Goal: Find specific fact: Find specific fact

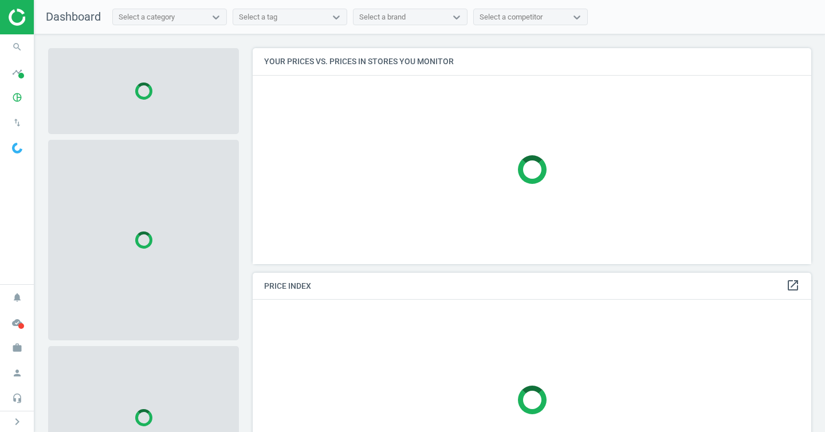
scroll to position [234, 568]
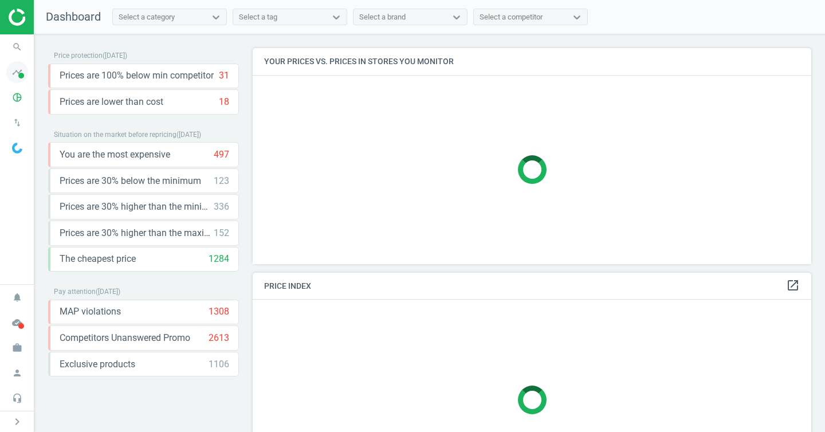
click at [20, 76] on span at bounding box center [21, 76] width 6 height 6
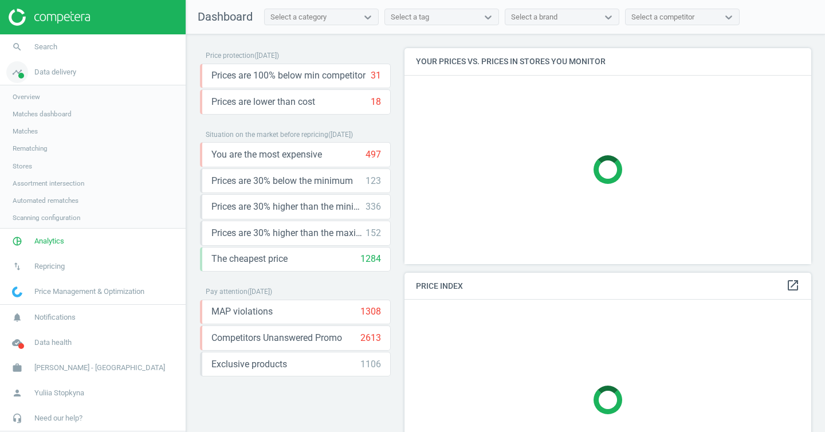
scroll to position [234, 416]
click at [25, 169] on span "Stores" at bounding box center [22, 166] width 19 height 9
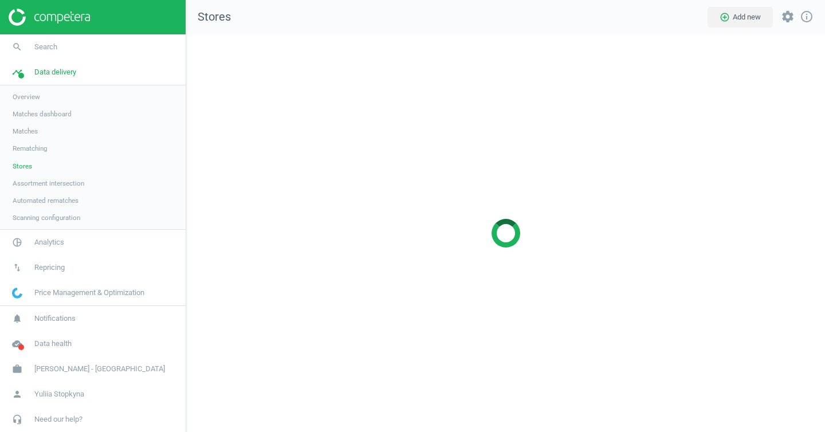
scroll to position [416, 657]
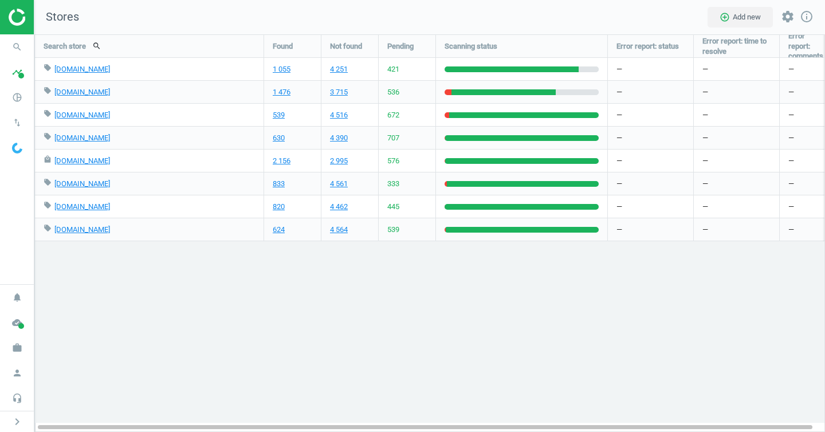
scroll to position [416, 809]
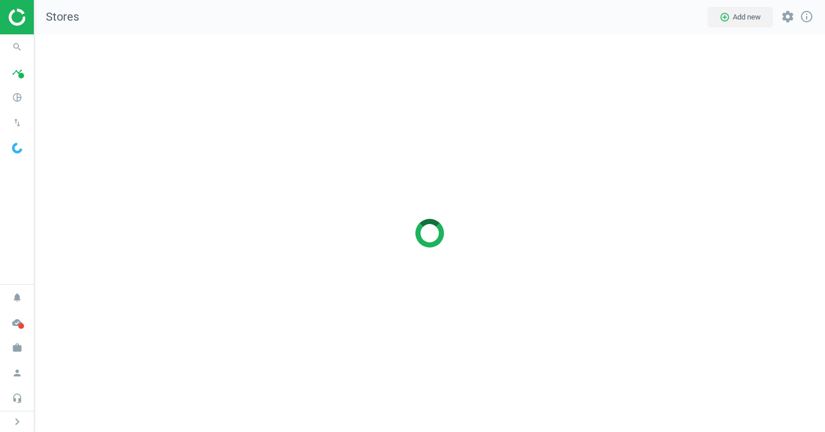
scroll to position [416, 809]
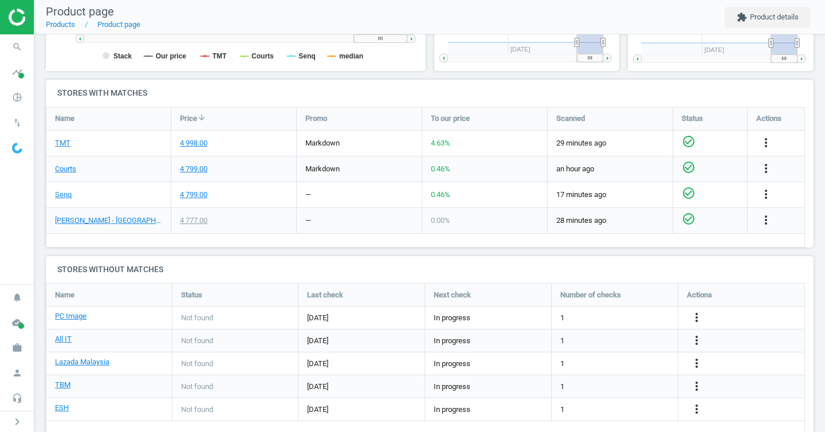
scroll to position [375, 0]
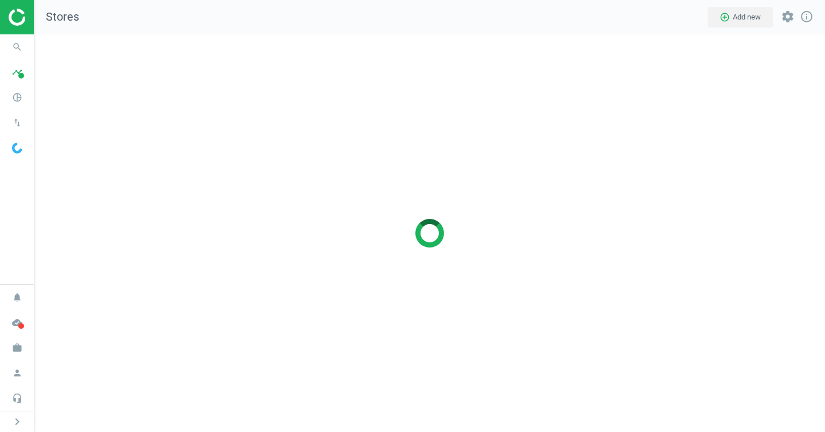
scroll to position [416, 809]
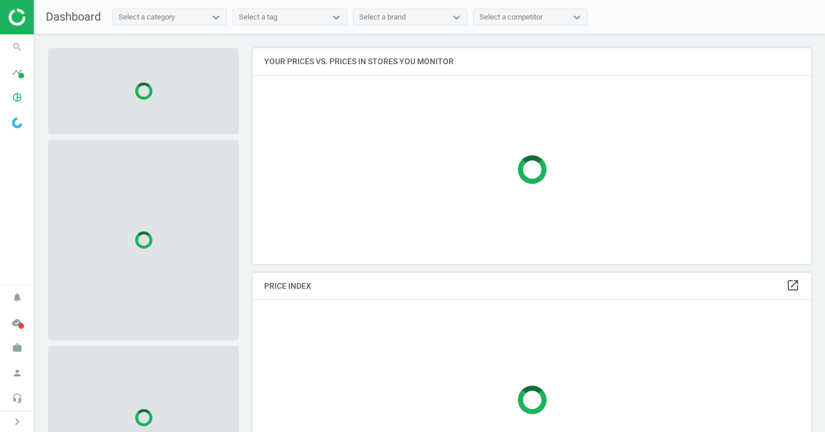
scroll to position [234, 568]
click at [25, 97] on icon "pie_chart_outlined" at bounding box center [17, 98] width 22 height 22
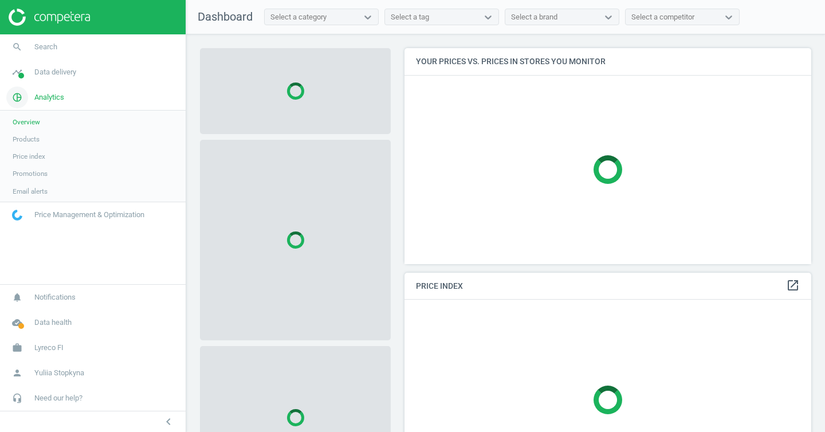
scroll to position [234, 416]
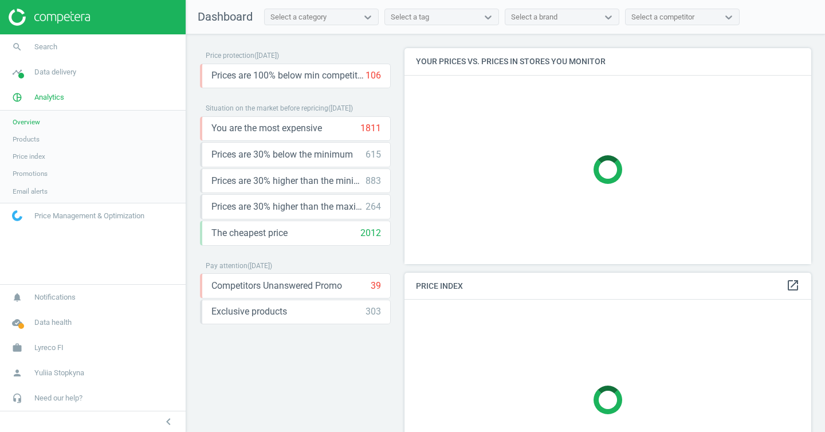
click at [29, 139] on span "Products" at bounding box center [26, 139] width 27 height 9
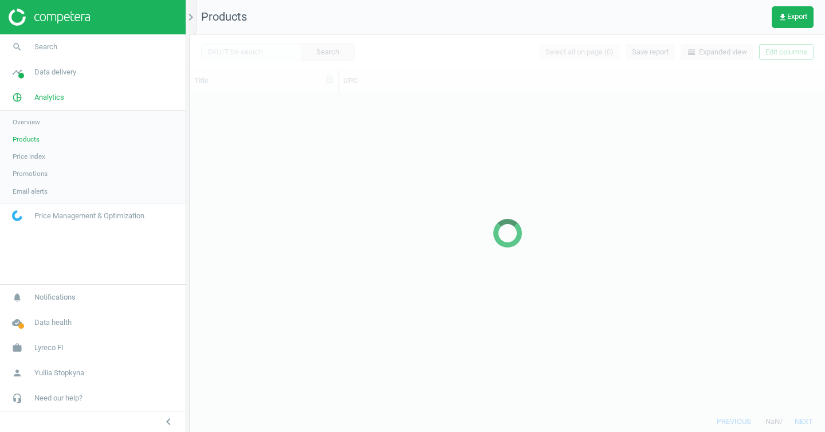
scroll to position [309, 627]
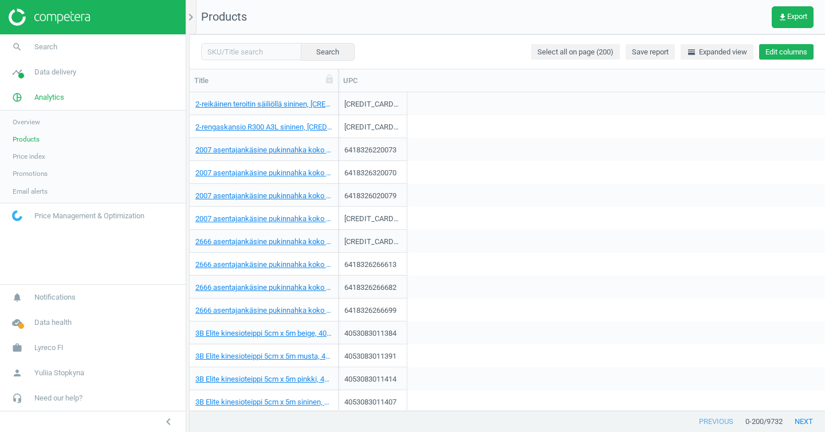
click at [784, 50] on button "Edit columns" at bounding box center [786, 52] width 54 height 16
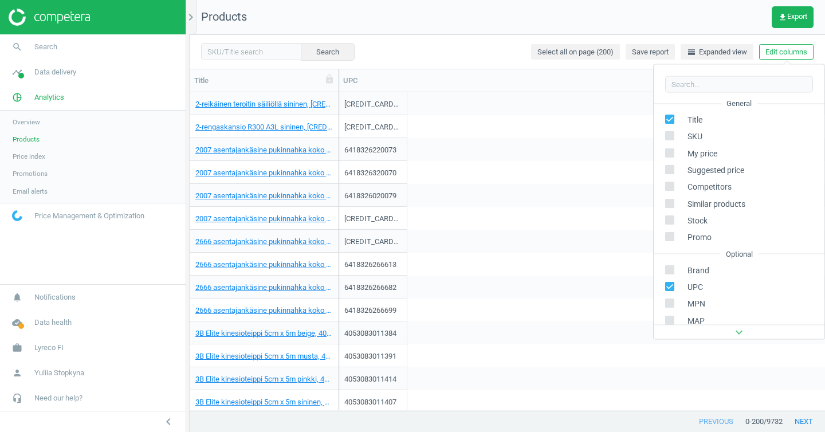
scroll to position [155, 0]
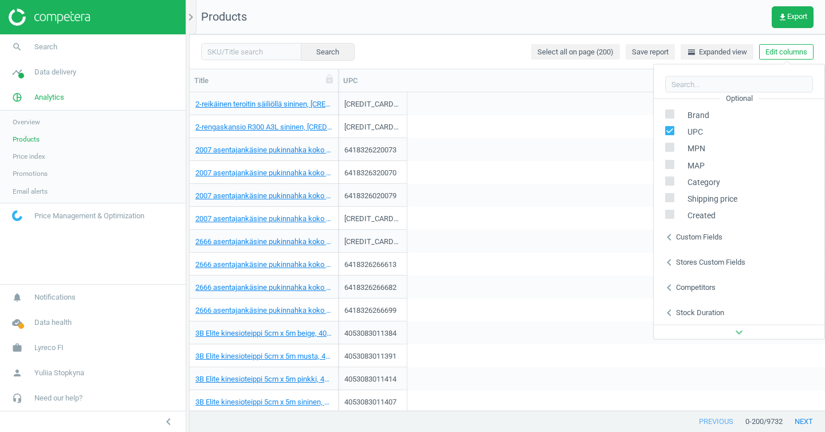
click at [698, 288] on div "Competitors" at bounding box center [696, 287] width 40 height 10
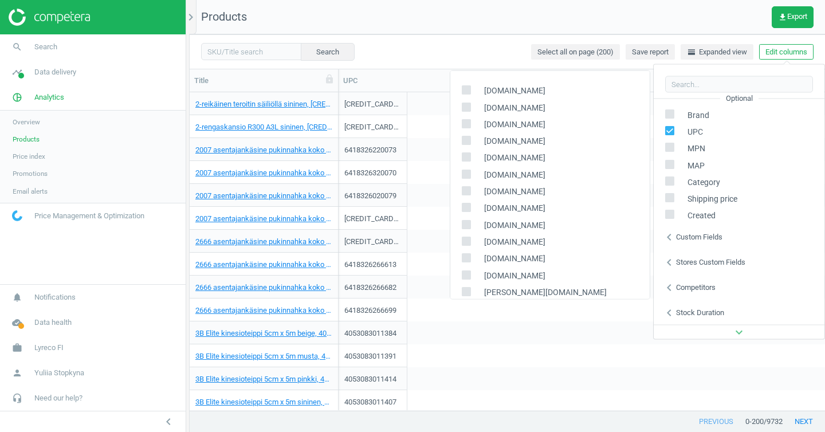
scroll to position [13, 0]
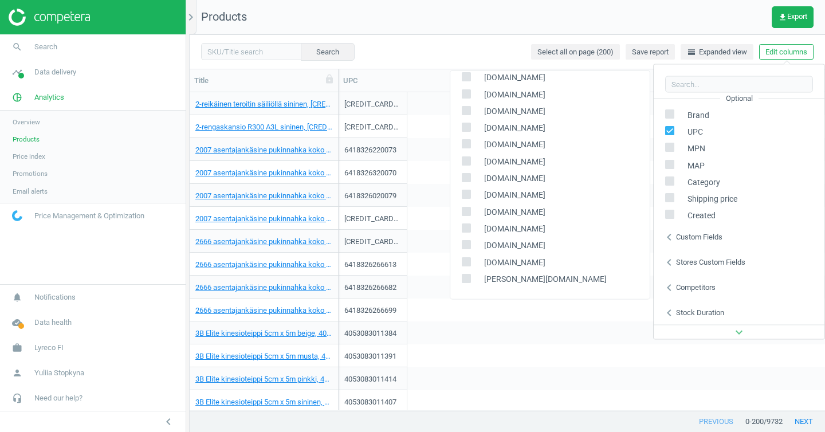
click at [471, 261] on label at bounding box center [470, 262] width 17 height 11
click at [470, 261] on input "checkbox" at bounding box center [466, 261] width 7 height 7
checkbox input "true"
click at [530, 351] on div "4053083011391 —" at bounding box center [582, 355] width 487 height 23
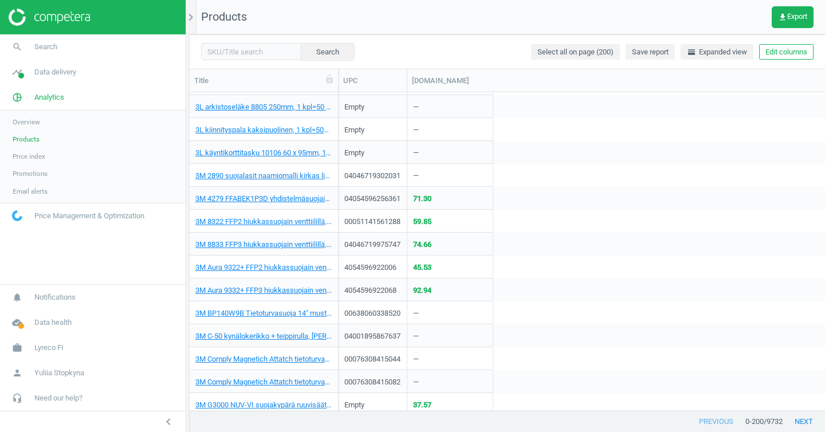
scroll to position [551, 0]
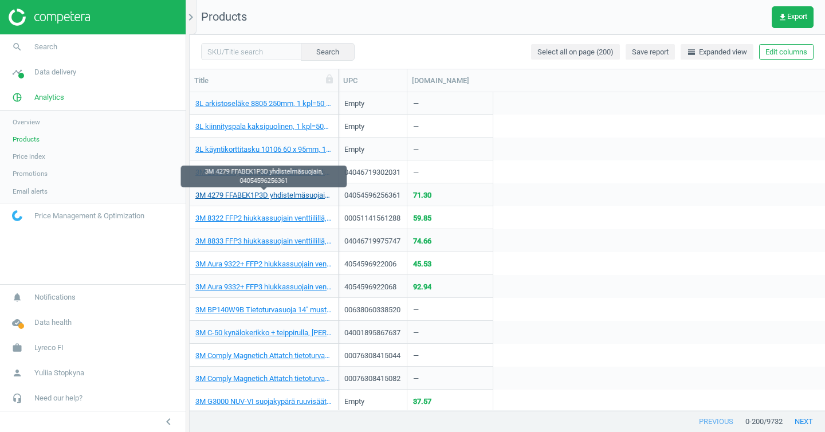
click at [303, 195] on link "3M 4279 FFABEK1P3D yhdistelmäsuojain, 04054596256361" at bounding box center [263, 195] width 137 height 10
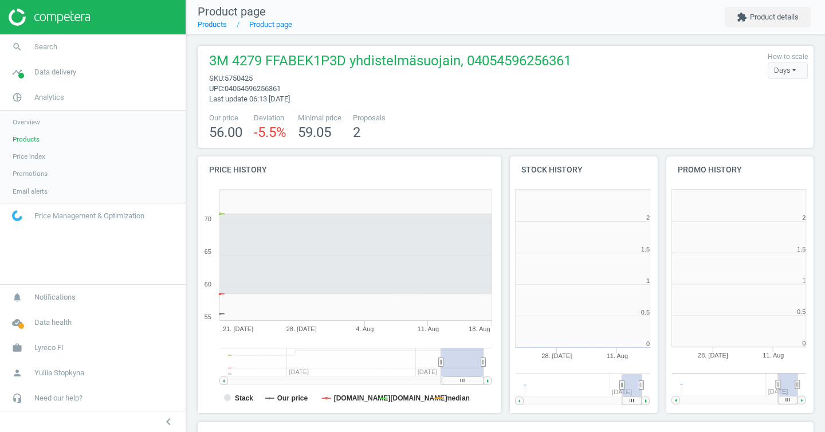
scroll to position [247, 163]
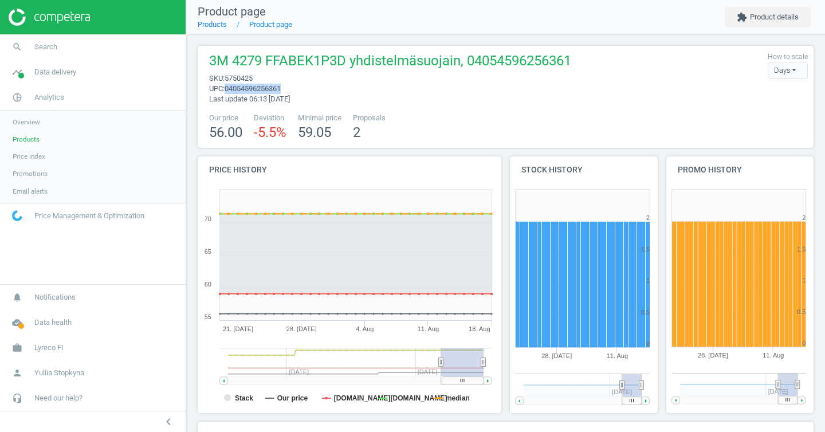
drag, startPoint x: 230, startPoint y: 88, endPoint x: 292, endPoint y: 88, distance: 62.5
click at [281, 88] on span "04054596256361" at bounding box center [253, 88] width 56 height 9
copy span "04054596256361"
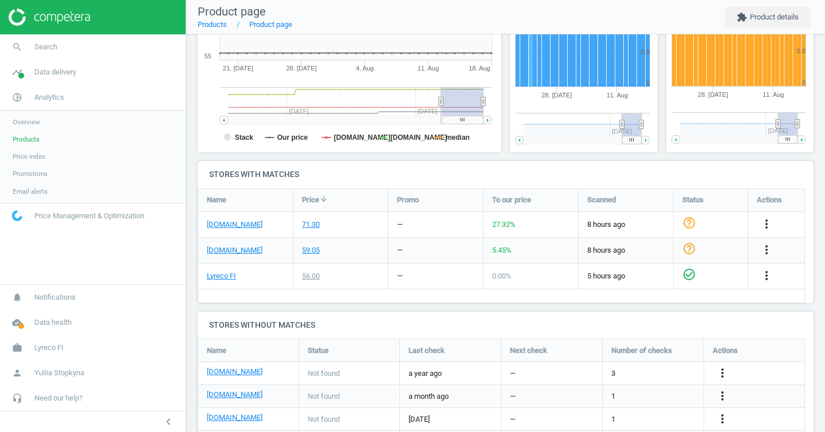
scroll to position [360, 0]
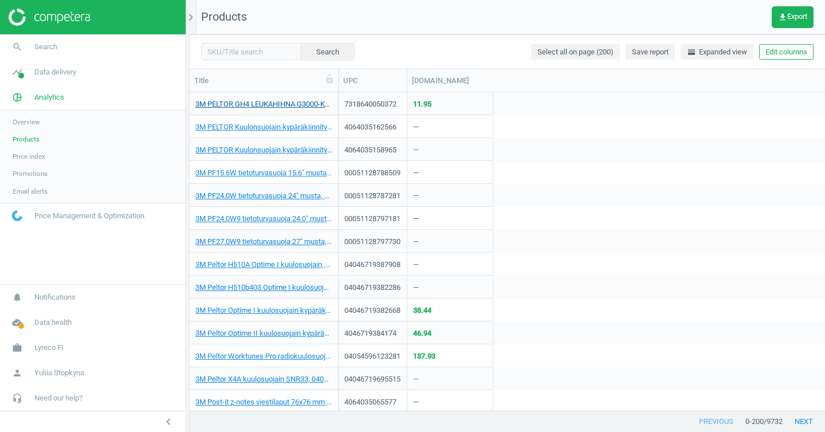
scroll to position [1021, 0]
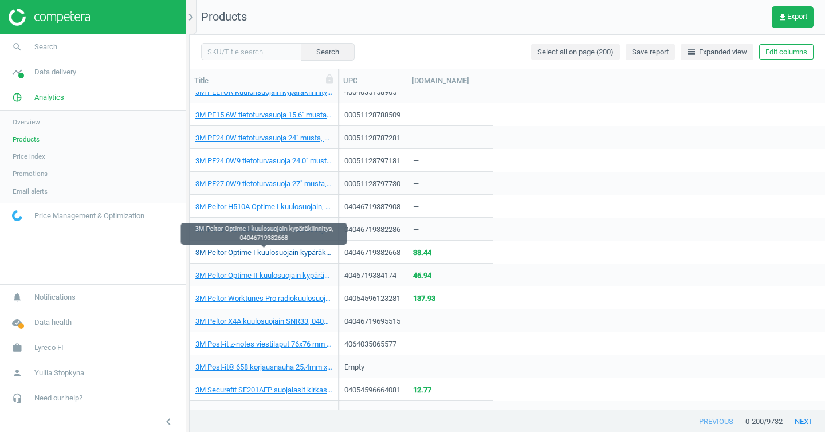
click at [283, 250] on link "3M Peltor Optime I kuulosuojain kypäräkiinnitys, 04046719382668" at bounding box center [263, 253] width 137 height 10
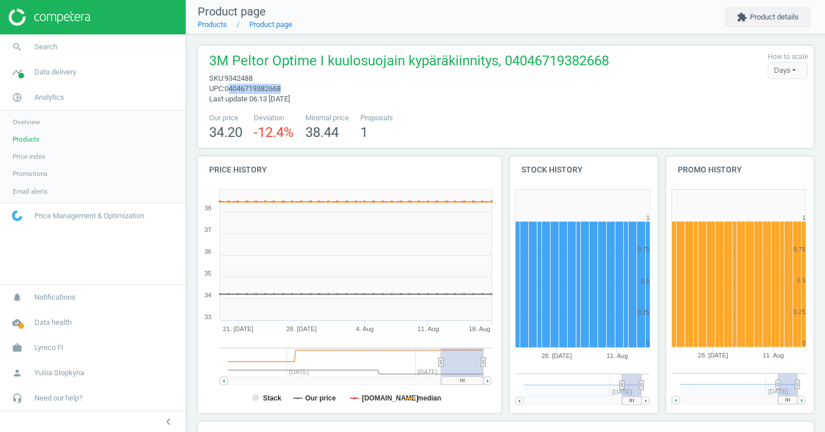
drag, startPoint x: 233, startPoint y: 88, endPoint x: 303, endPoint y: 89, distance: 70.5
click at [303, 89] on span "upc : 04046719382668" at bounding box center [409, 89] width 400 height 10
copy span "4046719382668"
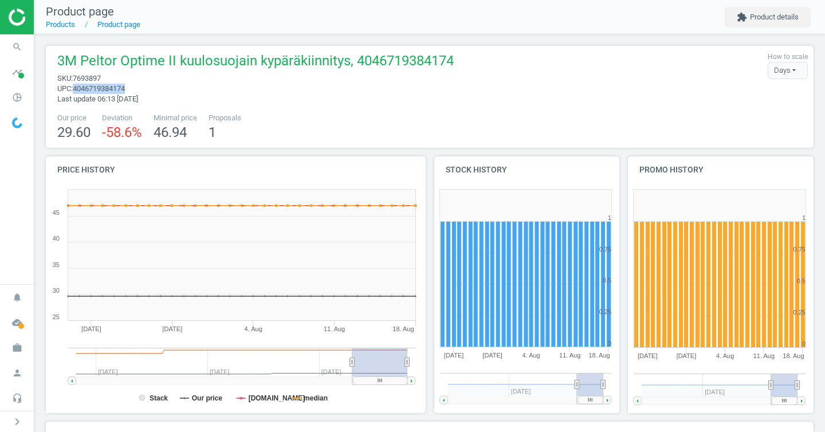
drag, startPoint x: 77, startPoint y: 89, endPoint x: 157, endPoint y: 92, distance: 80.3
click at [157, 92] on span "upc : 4046719384174" at bounding box center [255, 89] width 397 height 10
copy span "4046719384174"
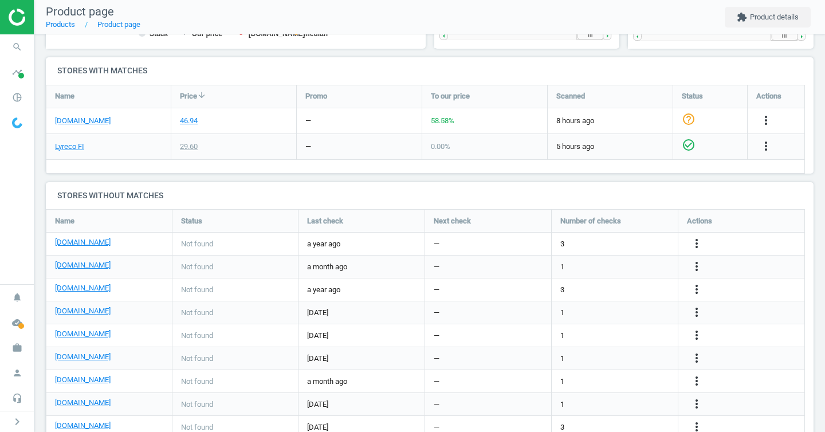
scroll to position [330, 0]
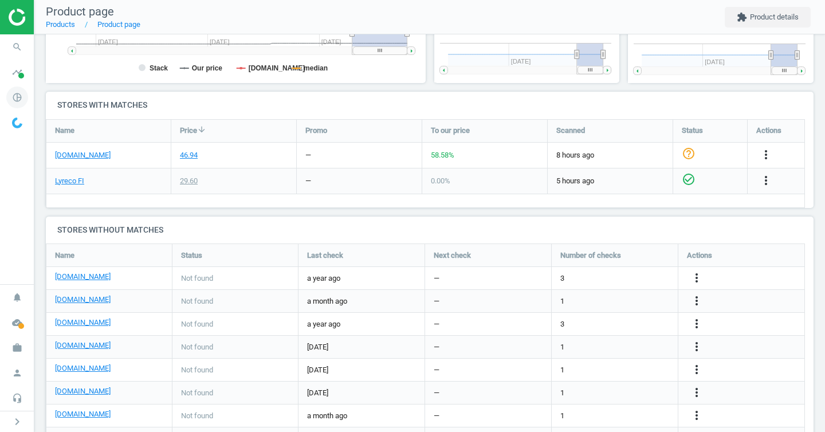
click at [21, 99] on icon "pie_chart_outlined" at bounding box center [17, 98] width 22 height 22
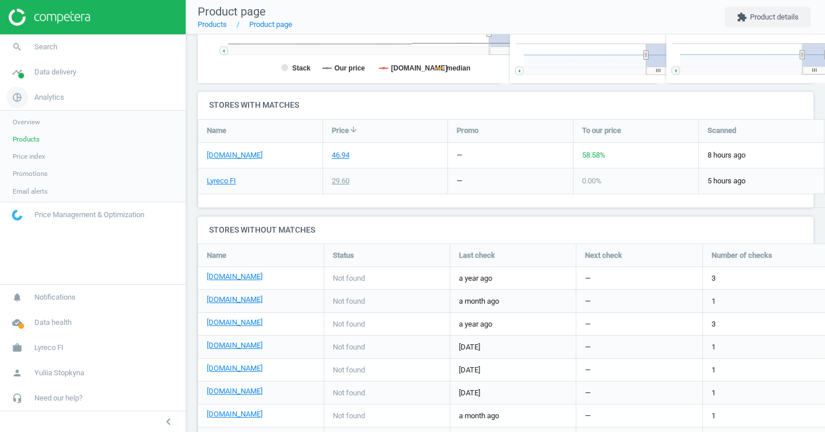
scroll to position [247, 317]
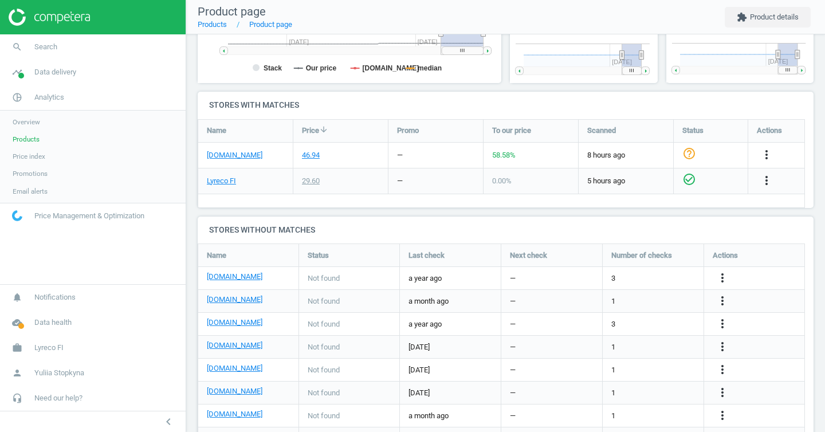
click at [34, 138] on span "Products" at bounding box center [26, 139] width 27 height 9
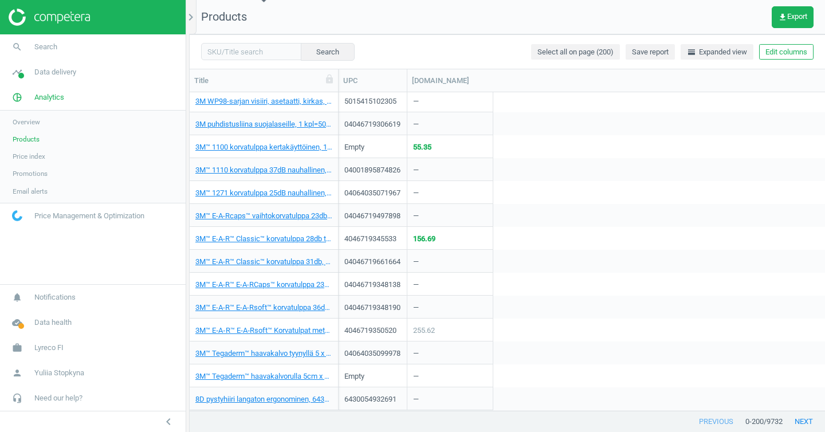
scroll to position [1455, 0]
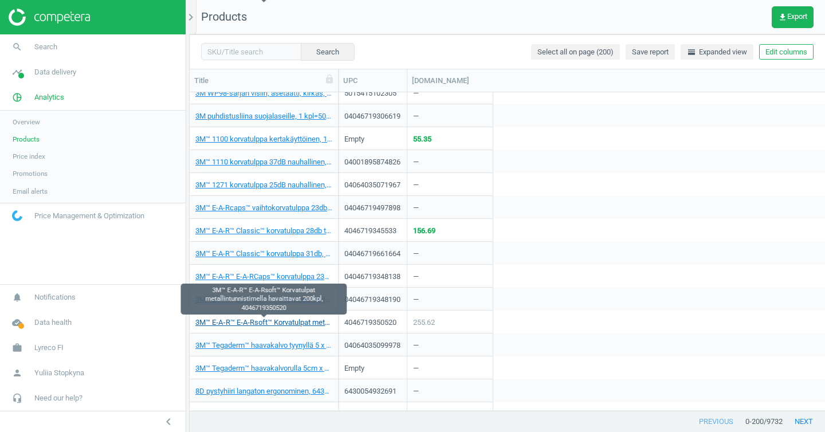
click at [303, 322] on link "3M™ E‑A‑R™ E‑A‑Rsoft™ Korvatulpat metallintunnistimella havaittavat 200kpl, 404…" at bounding box center [263, 323] width 137 height 10
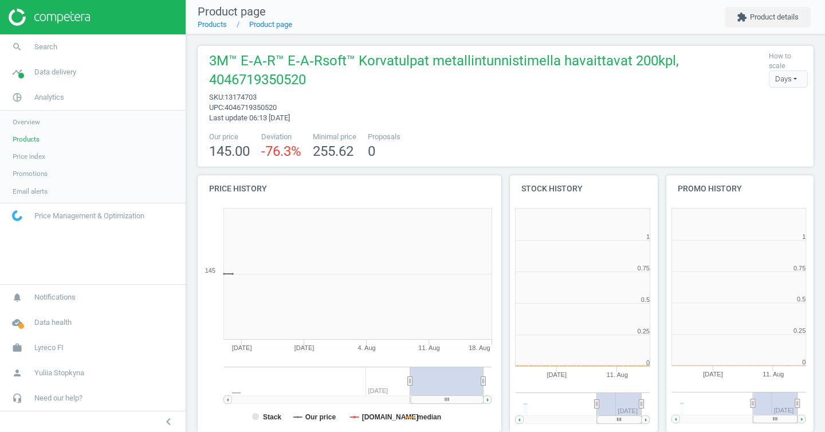
scroll to position [247, 163]
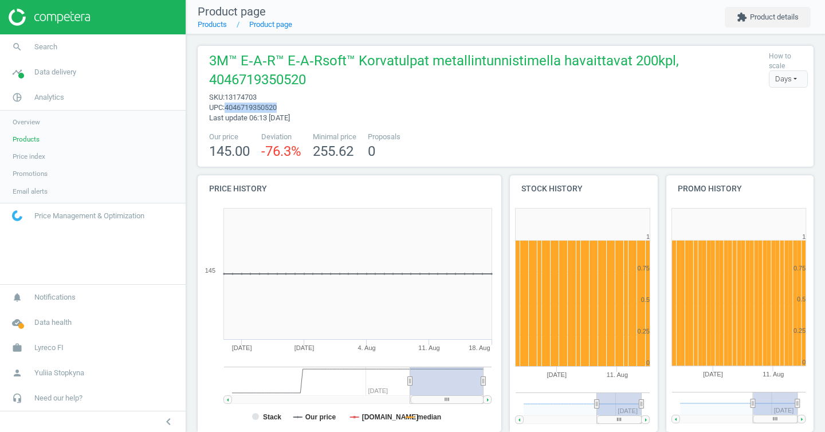
drag, startPoint x: 229, startPoint y: 105, endPoint x: 337, endPoint y: 105, distance: 108.3
click at [337, 105] on span "upc : 4046719350520" at bounding box center [486, 108] width 554 height 10
copy span "4046719350520"
click at [460, 151] on div "Our price 145.00 Deviation -76.3 % Minimal price 255.62 Proposals 0" at bounding box center [505, 146] width 605 height 29
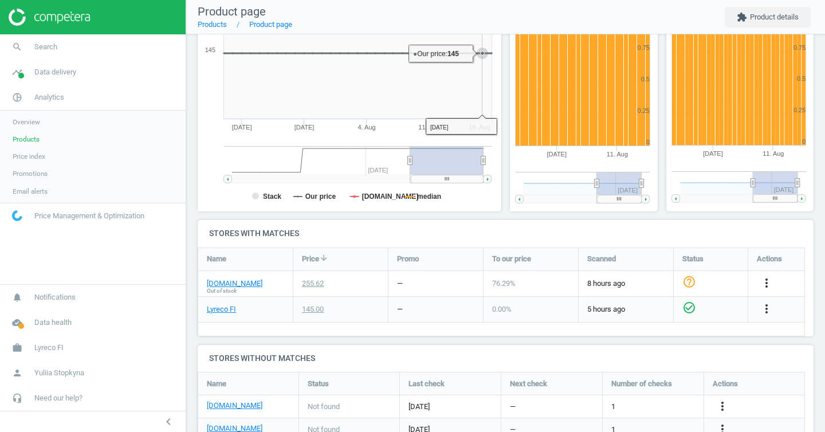
scroll to position [265, 0]
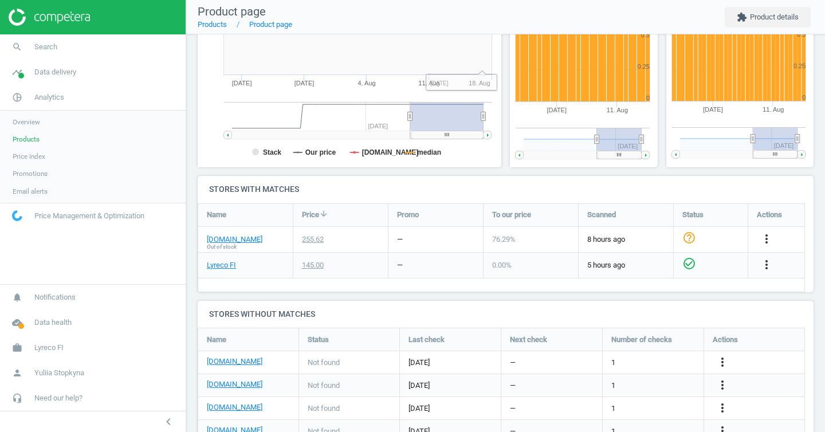
click at [35, 141] on span "Products" at bounding box center [26, 139] width 27 height 9
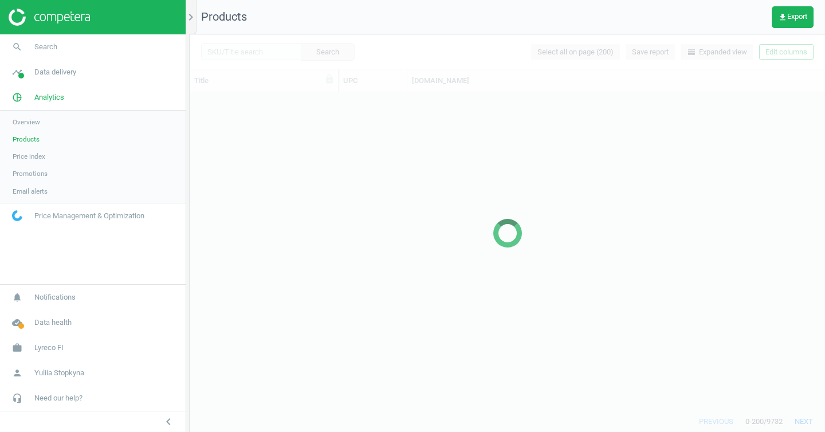
scroll to position [1378, 0]
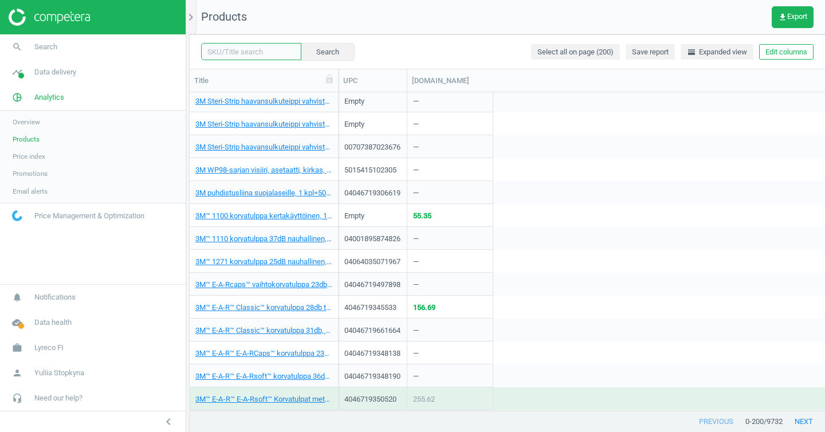
click at [237, 52] on input "text" at bounding box center [251, 51] width 100 height 17
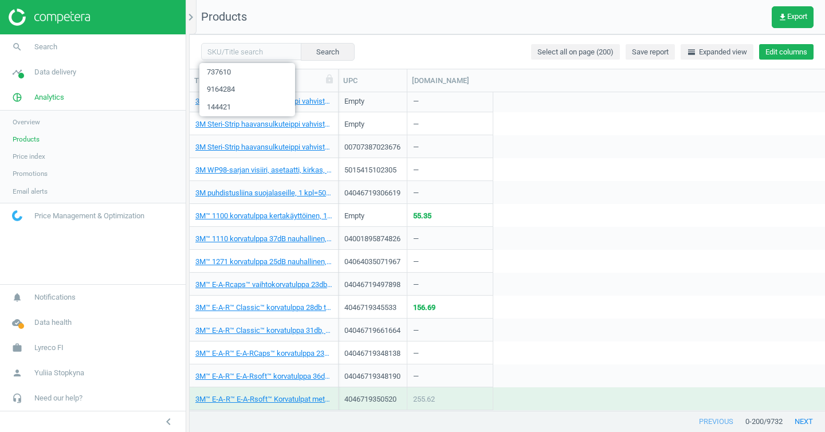
click at [768, 54] on button "Edit columns" at bounding box center [786, 52] width 54 height 16
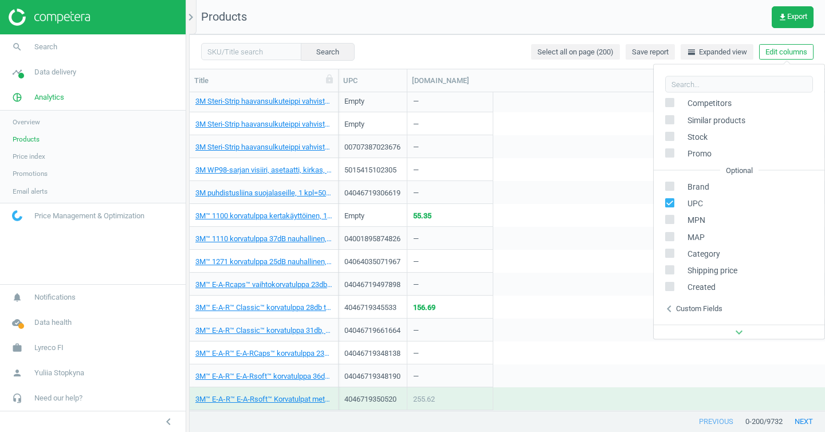
scroll to position [155, 0]
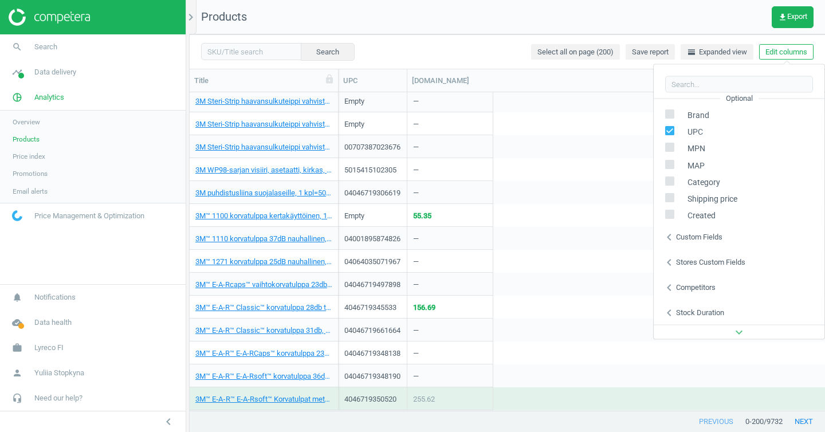
click at [702, 287] on div "Competitors" at bounding box center [696, 287] width 40 height 10
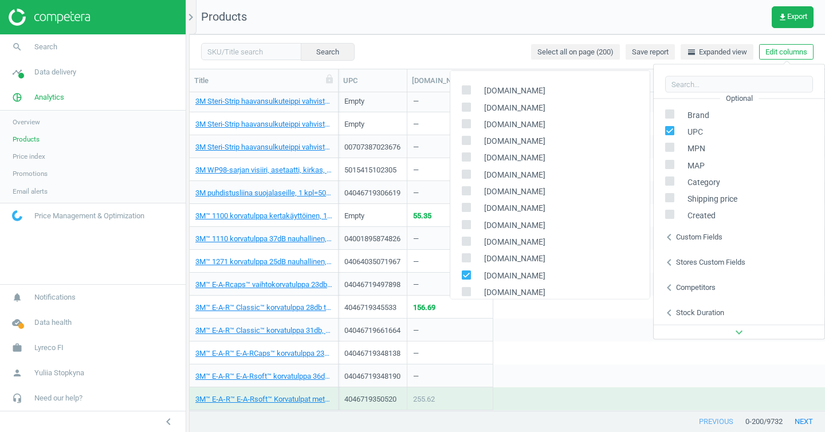
click at [468, 272] on input "checkbox" at bounding box center [466, 274] width 7 height 7
checkbox input "false"
click at [464, 158] on input "checkbox" at bounding box center [466, 156] width 7 height 7
checkbox input "true"
click at [578, 343] on div "04046719348138 4.55" at bounding box center [582, 353] width 487 height 23
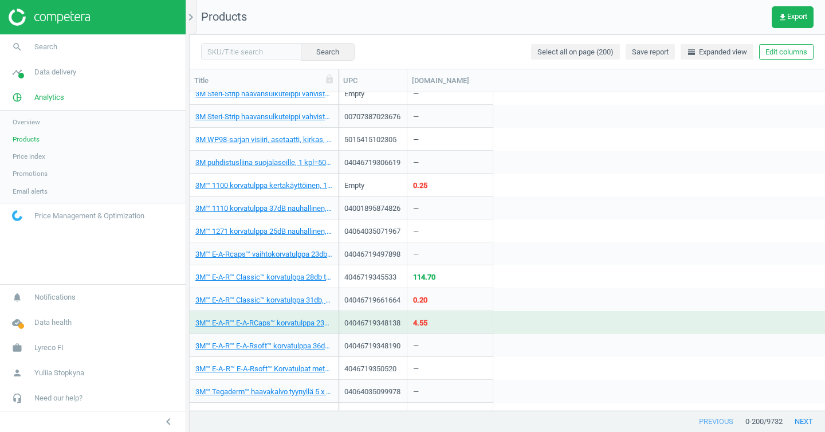
scroll to position [1416, 0]
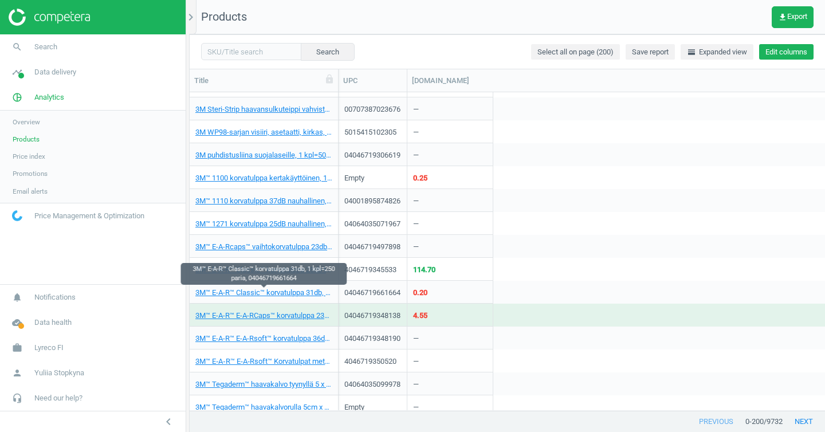
click at [790, 53] on button "Edit columns" at bounding box center [786, 52] width 54 height 16
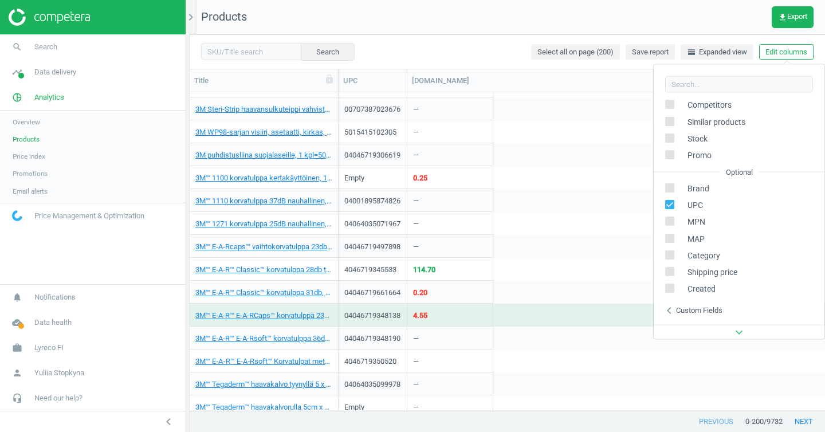
scroll to position [155, 0]
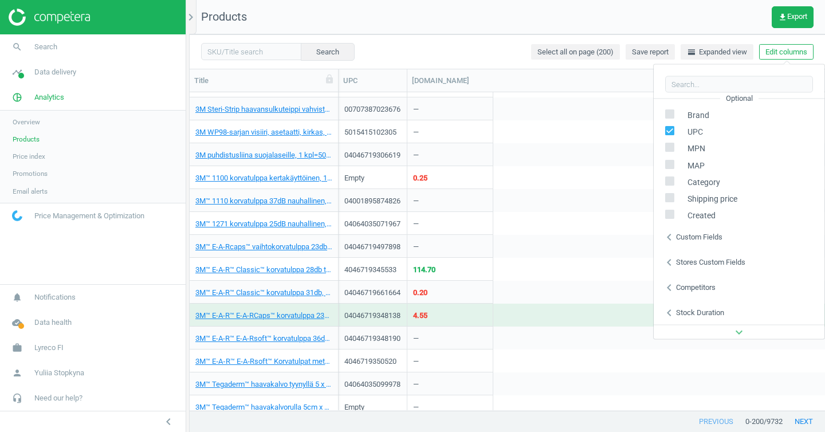
click at [712, 293] on div "chevron_left Competitors" at bounding box center [739, 287] width 171 height 25
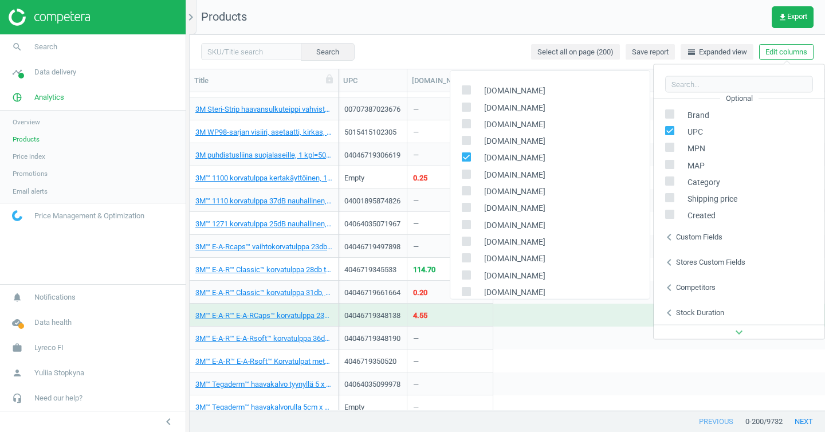
click at [496, 154] on span "[DOMAIN_NAME]" at bounding box center [512, 157] width 67 height 11
click at [471, 154] on label at bounding box center [470, 157] width 17 height 11
click at [470, 154] on input "checkbox" at bounding box center [466, 156] width 7 height 7
checkbox input "false"
click at [469, 230] on label at bounding box center [470, 225] width 17 height 11
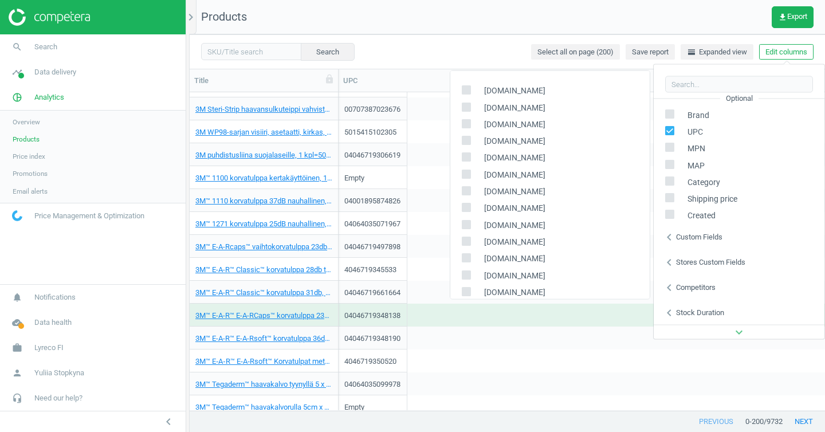
click at [469, 228] on input "checkbox" at bounding box center [466, 224] width 7 height 7
checkbox input "true"
click at [493, 35] on div "Search Select all on page (200) Save report horizontal_split Expanded view Edit…" at bounding box center [508, 51] width 636 height 34
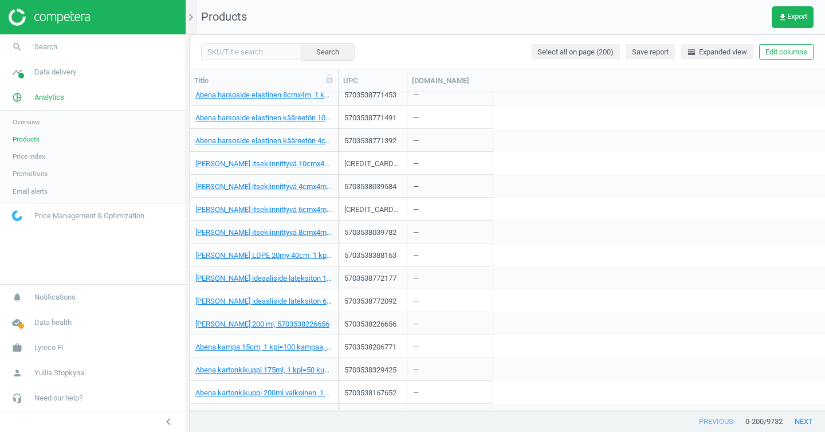
scroll to position [4267, 0]
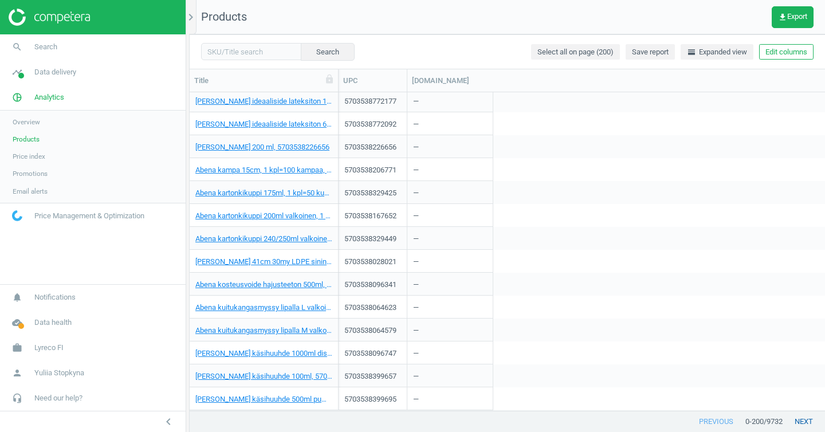
click at [801, 419] on button "next" at bounding box center [804, 422] width 42 height 21
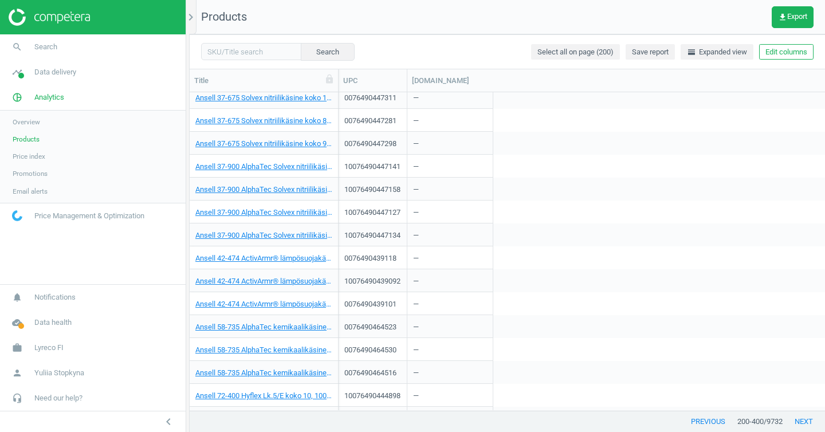
scroll to position [4267, 0]
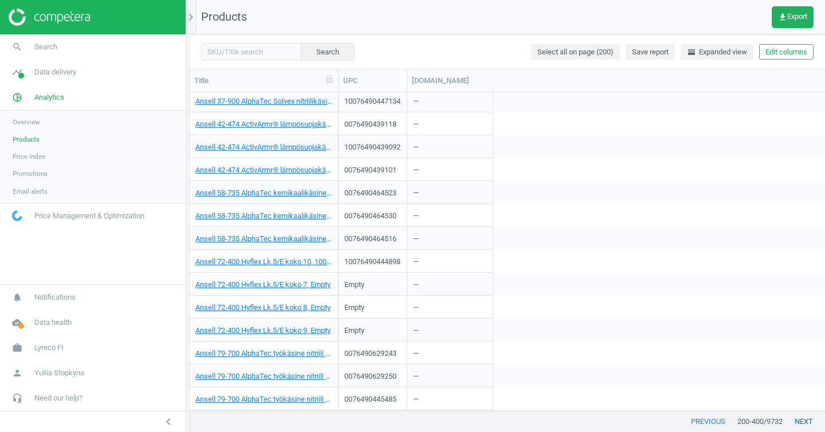
click at [806, 417] on button "next" at bounding box center [804, 422] width 42 height 21
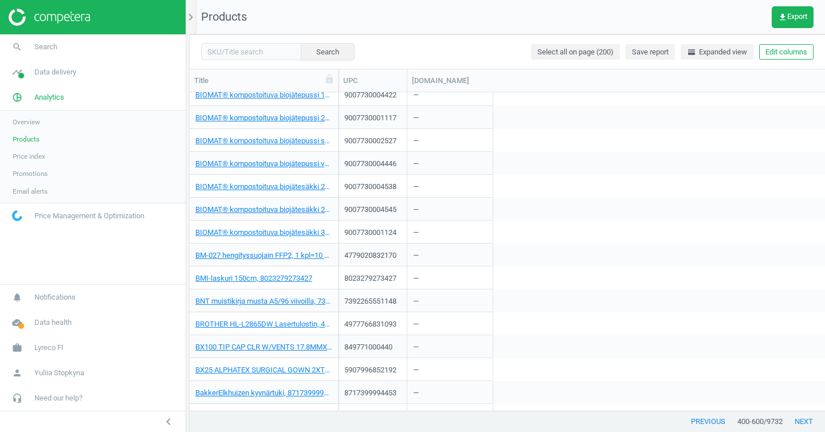
scroll to position [4267, 0]
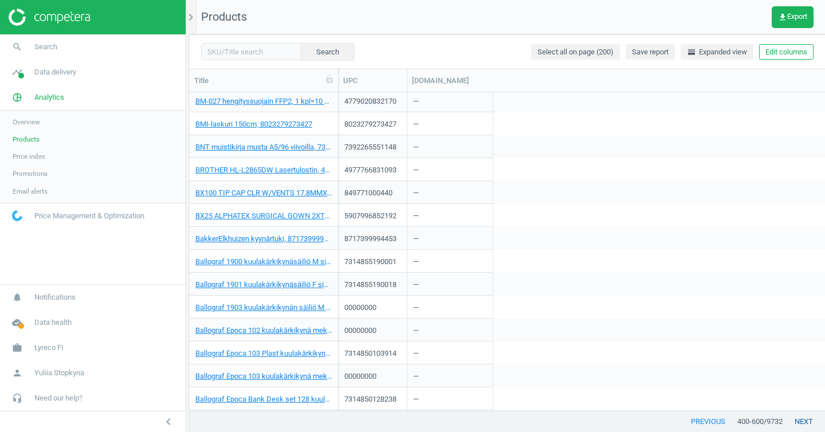
click at [802, 423] on button "next" at bounding box center [804, 422] width 42 height 21
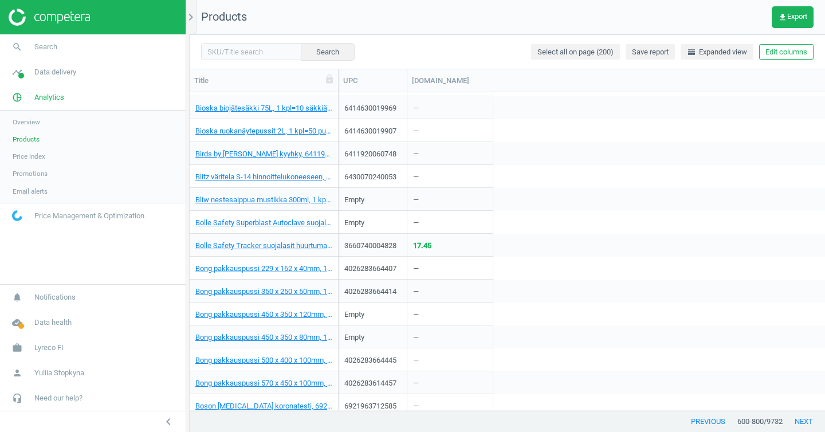
scroll to position [3708, 0]
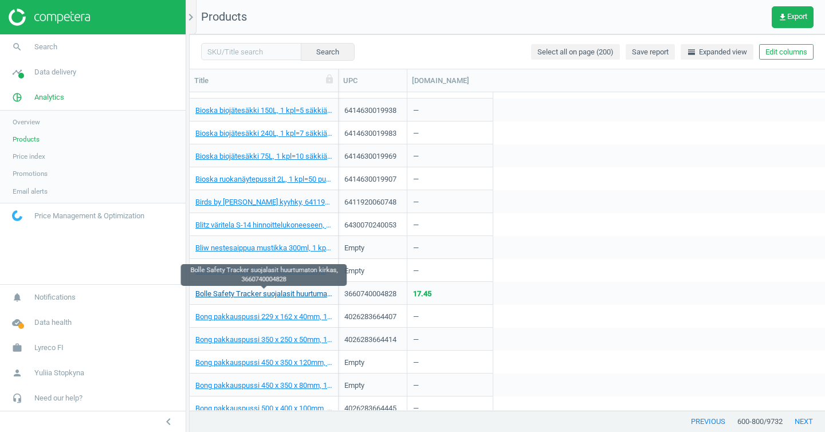
click at [249, 296] on link "Bolle Safety Tracker suojalasit huurtumaton kirkas, 3660740004828" at bounding box center [263, 294] width 137 height 10
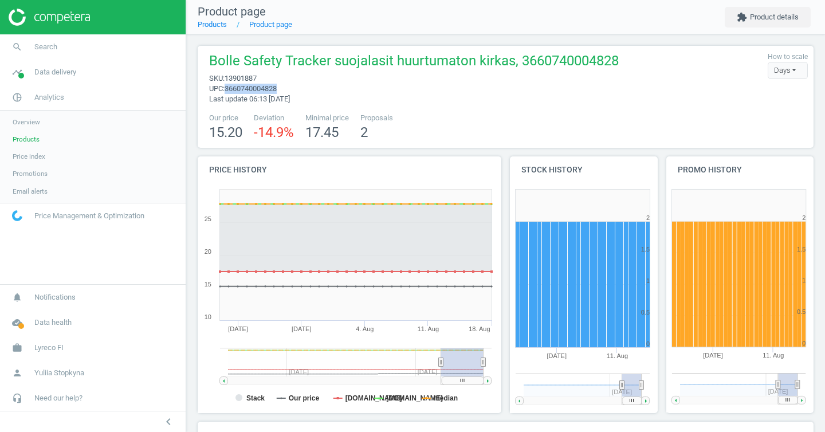
drag, startPoint x: 288, startPoint y: 87, endPoint x: 230, endPoint y: 88, distance: 57.3
click at [230, 88] on span "3660740004828" at bounding box center [251, 88] width 52 height 9
copy span "3660740004828"
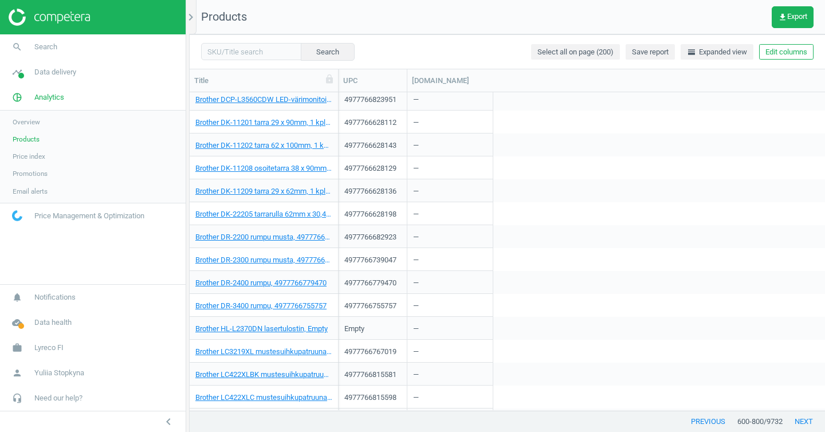
scroll to position [4267, 0]
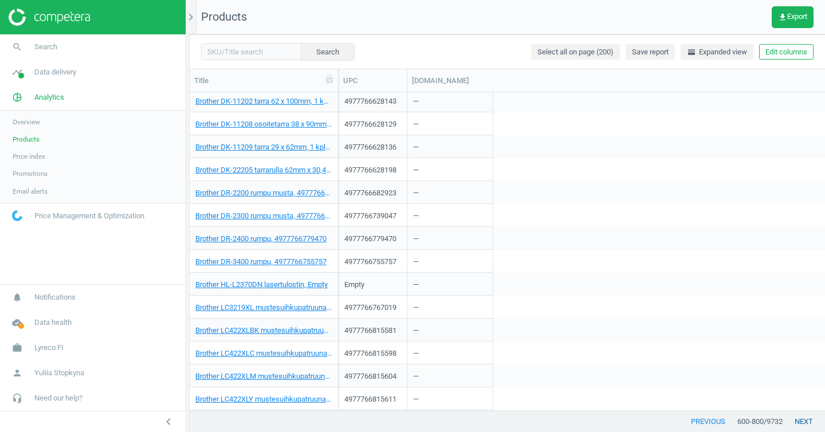
click at [805, 423] on button "next" at bounding box center [804, 422] width 42 height 21
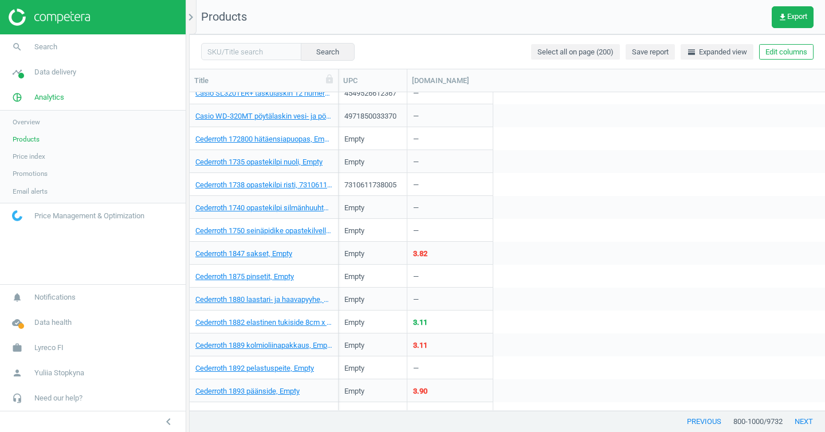
scroll to position [4267, 0]
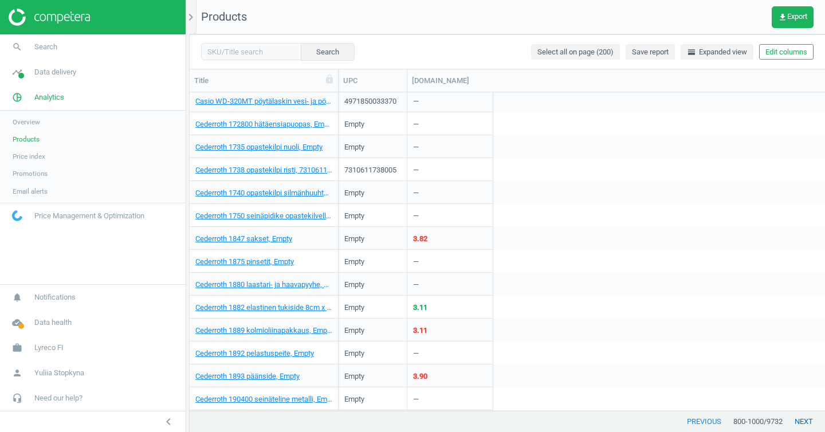
click at [814, 421] on button "next" at bounding box center [804, 422] width 42 height 21
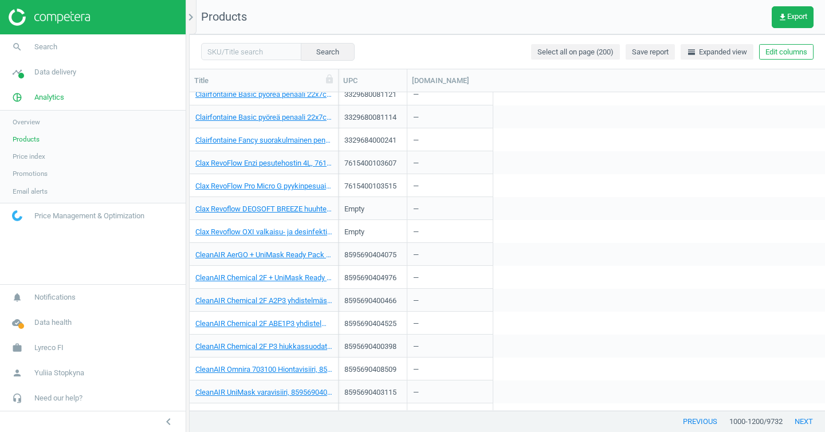
scroll to position [4267, 0]
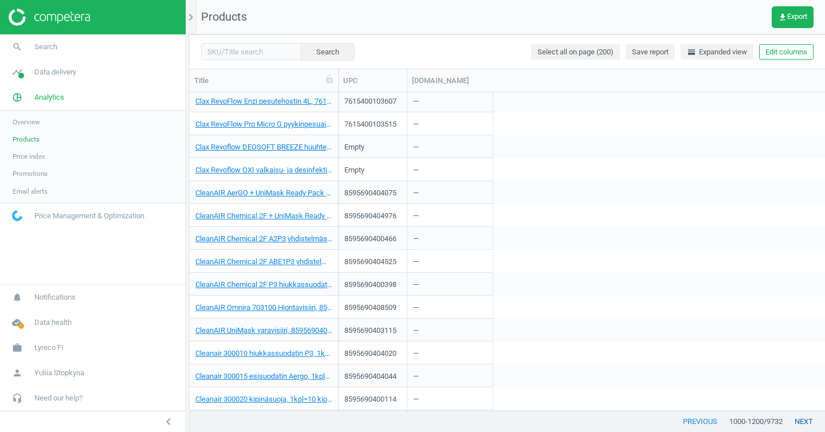
click at [794, 416] on button "next" at bounding box center [804, 422] width 42 height 21
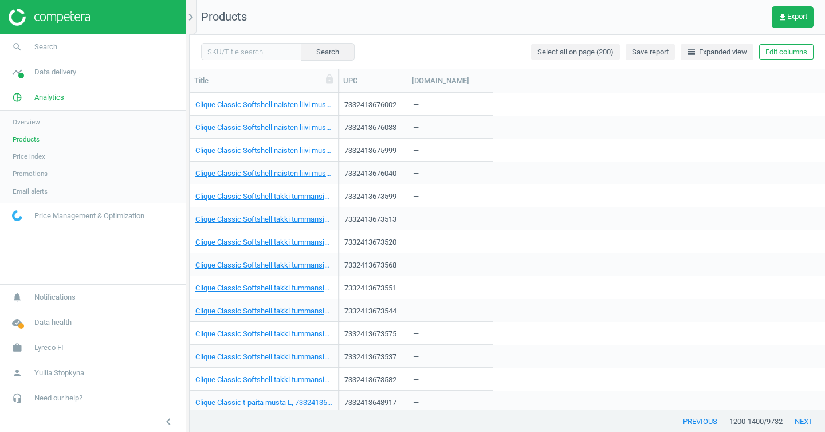
scroll to position [4267, 0]
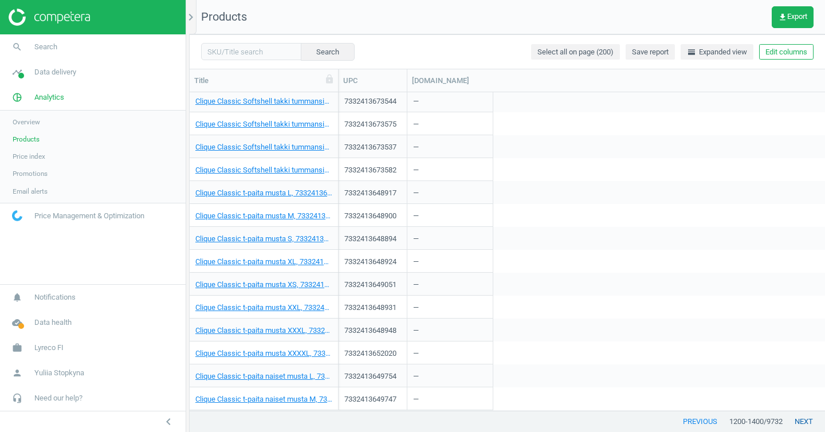
click at [796, 425] on button "next" at bounding box center [804, 422] width 42 height 21
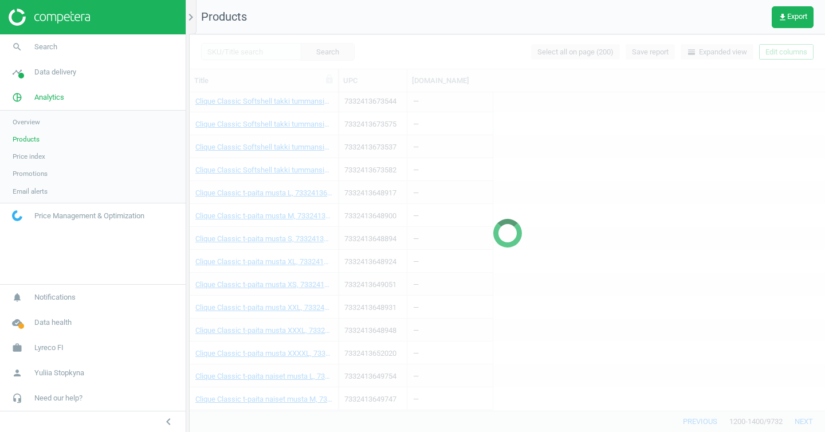
scroll to position [3897, 0]
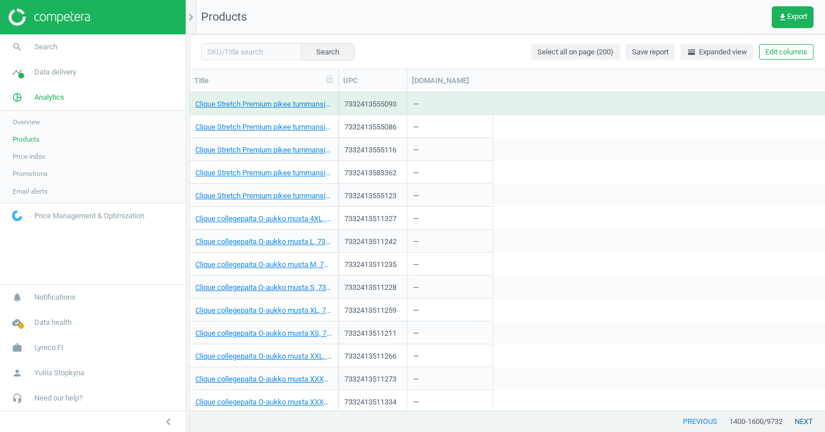
click at [808, 419] on button "next" at bounding box center [804, 422] width 42 height 21
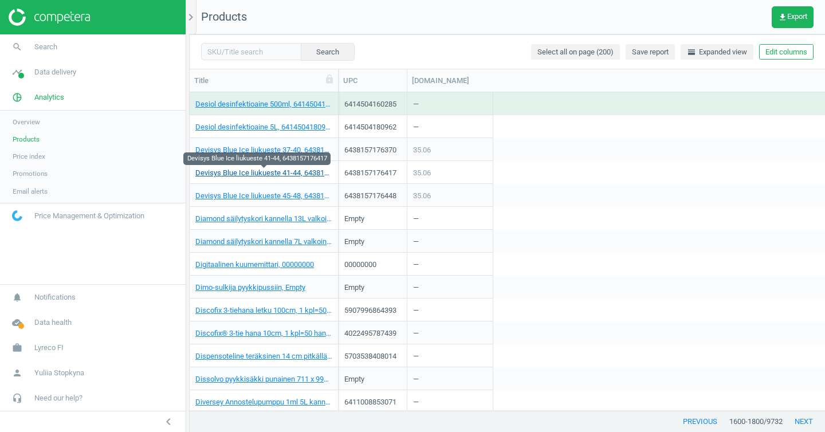
click at [271, 174] on link "Devisys Blue Ice liukueste 41-44, 6438157176417" at bounding box center [263, 173] width 137 height 10
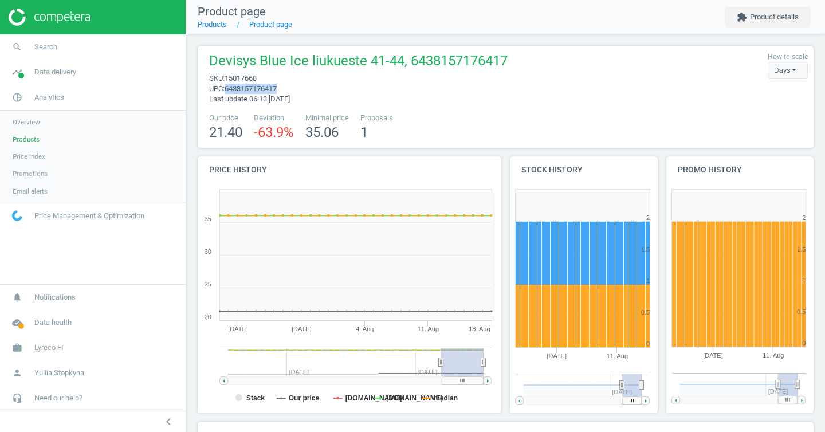
drag, startPoint x: 287, startPoint y: 89, endPoint x: 230, endPoint y: 87, distance: 56.8
click at [230, 87] on span "upc : 6438157176417" at bounding box center [358, 89] width 299 height 10
copy span "6438157176417"
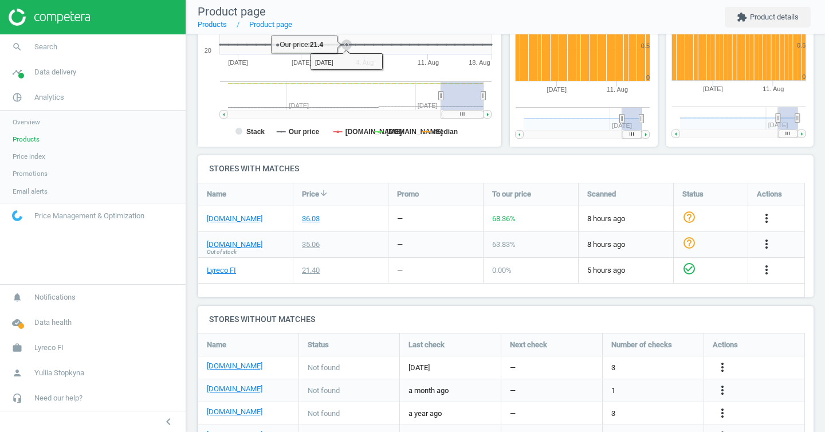
scroll to position [346, 0]
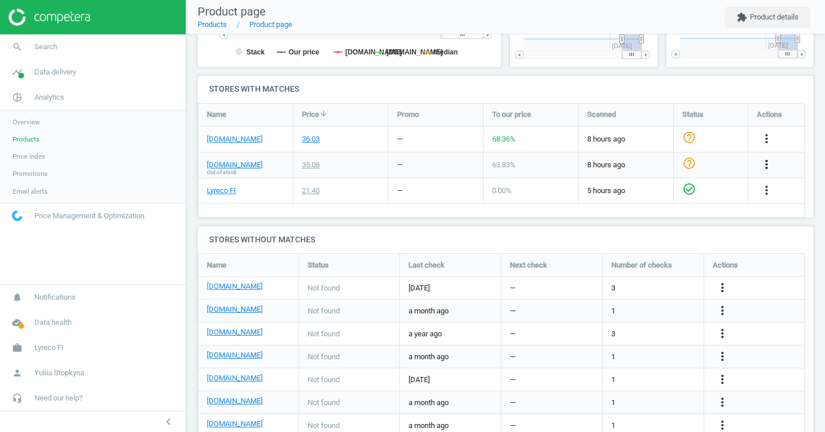
click at [766, 158] on icon "more_vert" at bounding box center [767, 165] width 14 height 14
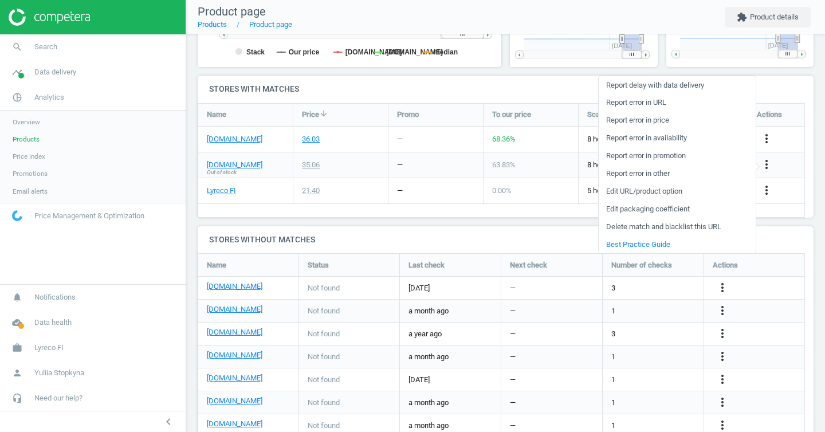
click at [649, 191] on link "Edit URL/product option" at bounding box center [677, 192] width 157 height 18
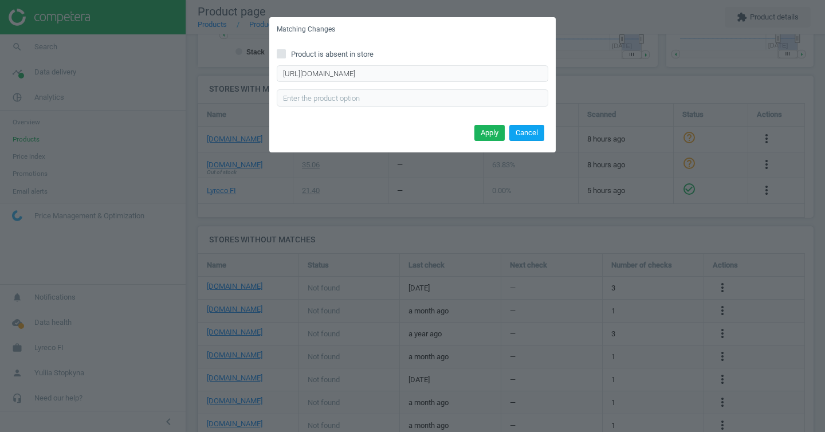
click at [537, 135] on button "Cancel" at bounding box center [527, 133] width 35 height 16
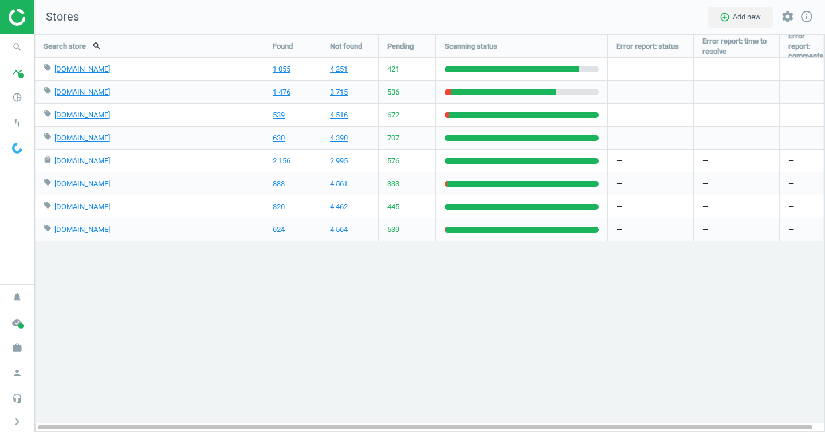
scroll to position [416, 809]
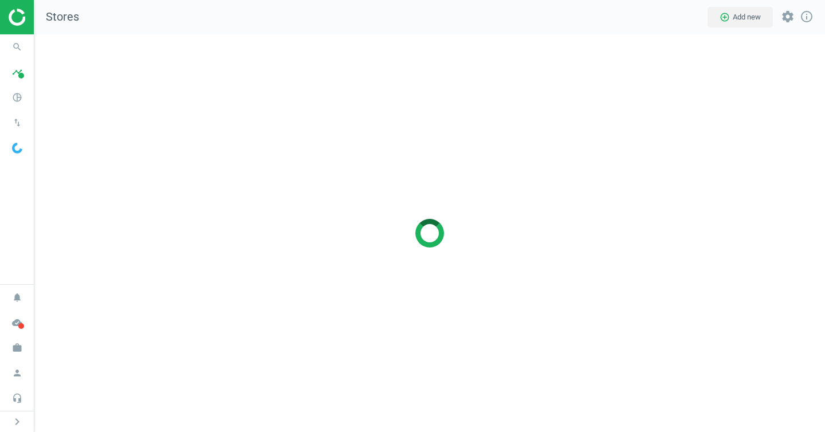
scroll to position [416, 809]
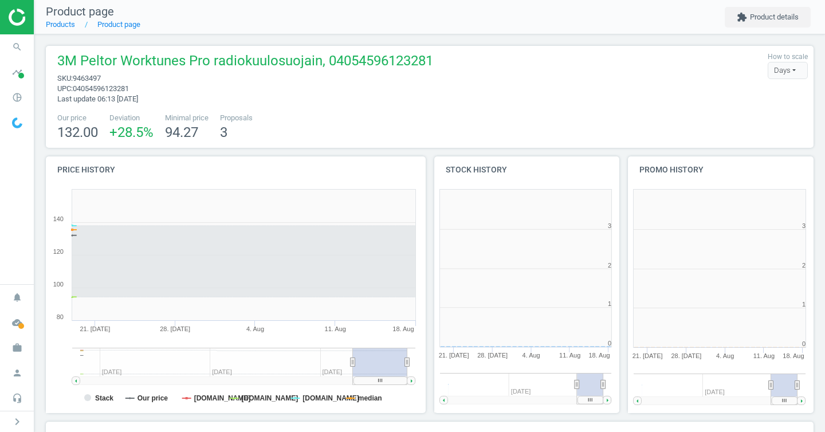
scroll to position [247, 201]
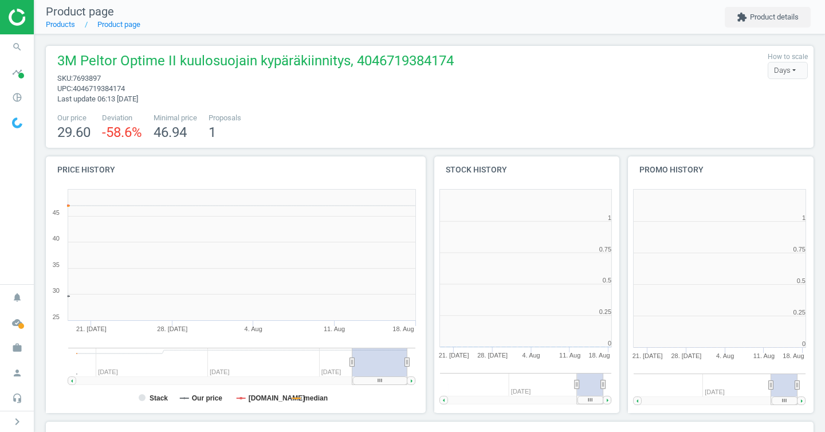
scroll to position [247, 201]
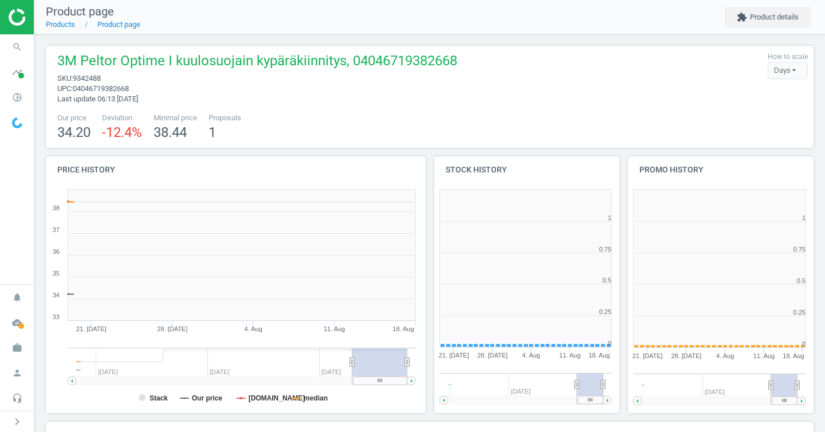
scroll to position [247, 201]
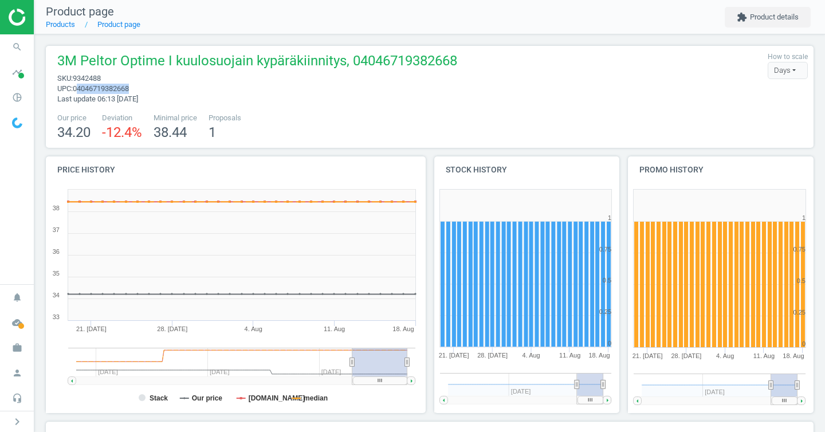
drag, startPoint x: 81, startPoint y: 90, endPoint x: 174, endPoint y: 91, distance: 92.9
click at [174, 91] on span "upc : 04046719382668" at bounding box center [257, 89] width 400 height 10
copy span "4046719382668"
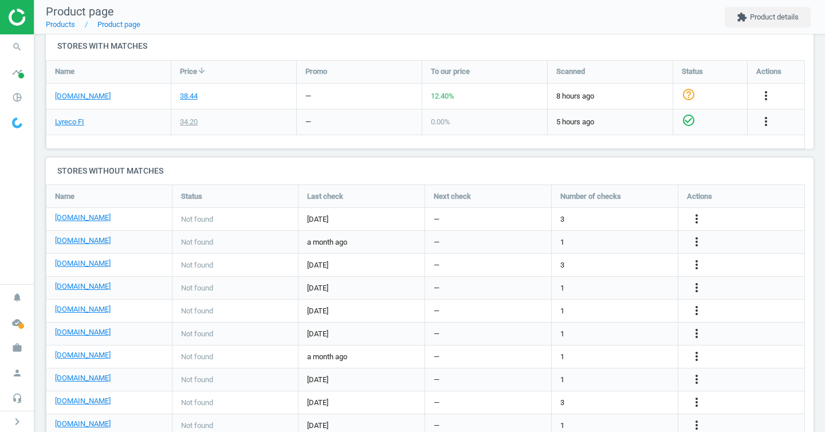
scroll to position [373, 0]
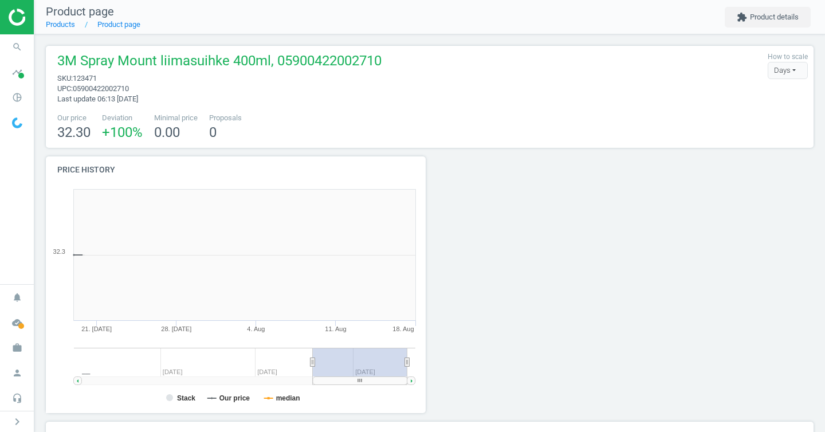
scroll to position [247, 393]
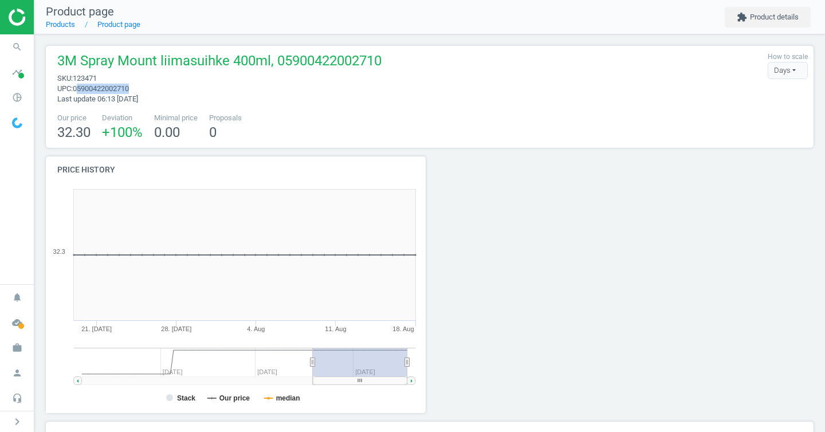
drag, startPoint x: 88, startPoint y: 89, endPoint x: 163, endPoint y: 91, distance: 75.1
click at [163, 91] on span "upc : 05900422002710" at bounding box center [219, 89] width 324 height 10
copy span "5900422002710"
click at [534, 182] on div at bounding box center [527, 288] width 194 height 265
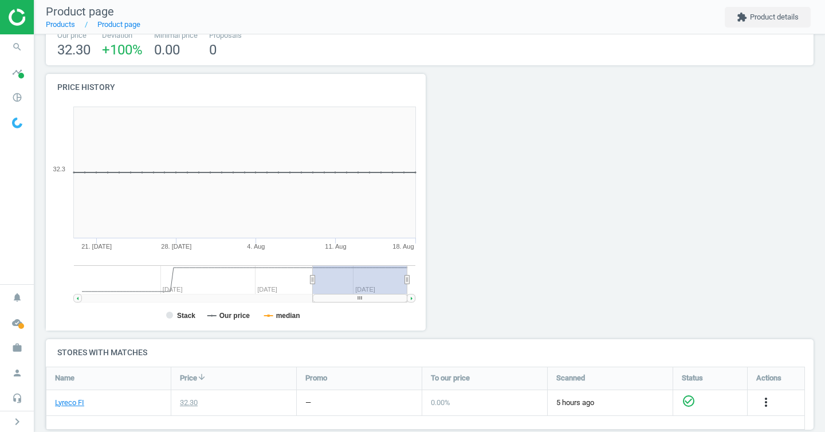
scroll to position [311, 0]
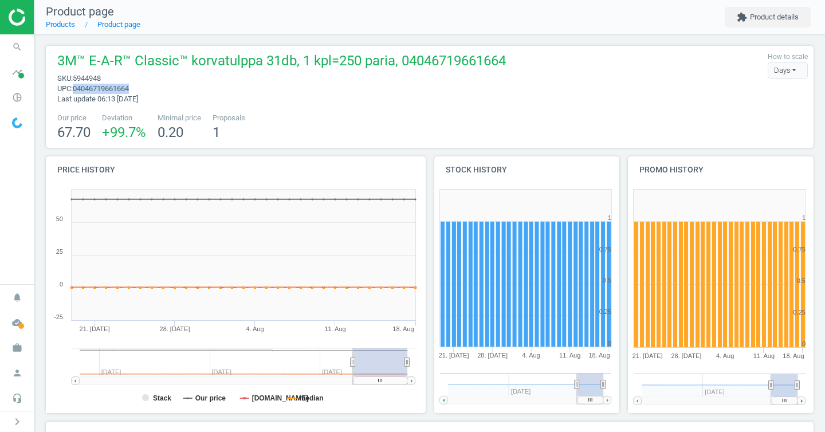
drag, startPoint x: 79, startPoint y: 89, endPoint x: 183, endPoint y: 91, distance: 104.3
click at [183, 91] on span "upc : 04046719661664" at bounding box center [281, 89] width 449 height 10
copy span "04046719661664"
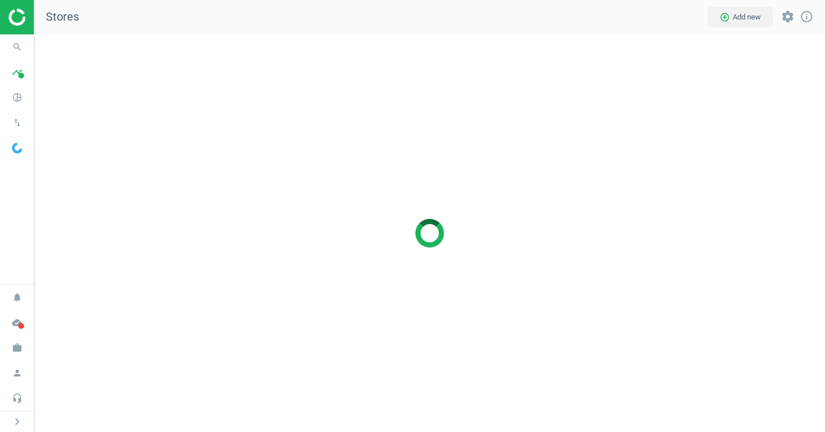
scroll to position [416, 809]
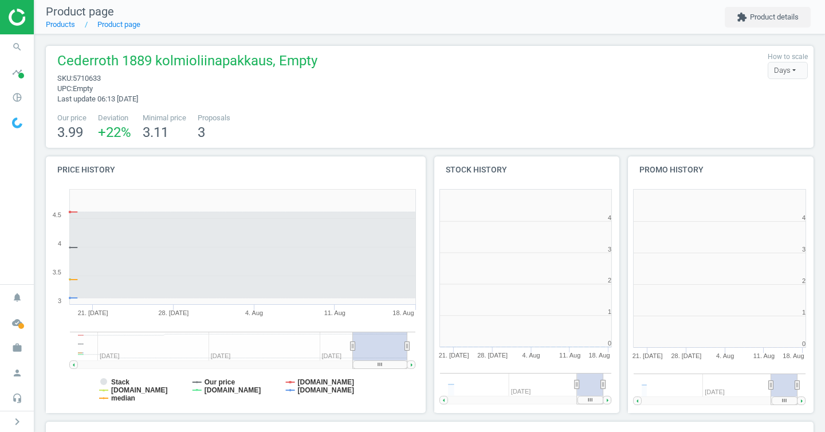
scroll to position [247, 201]
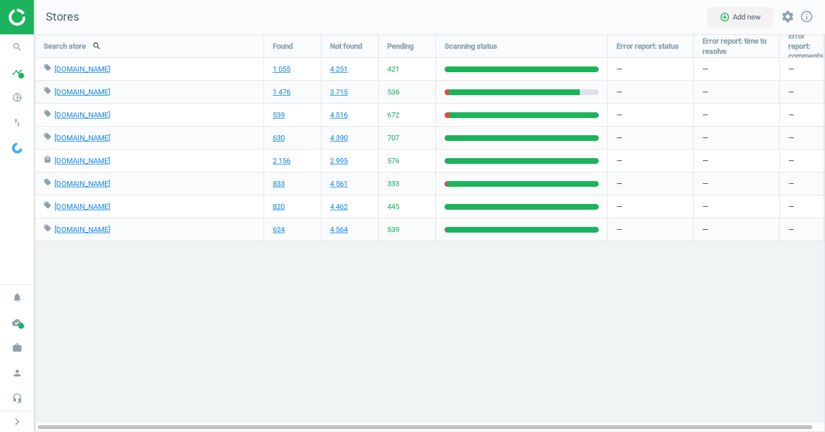
scroll to position [416, 809]
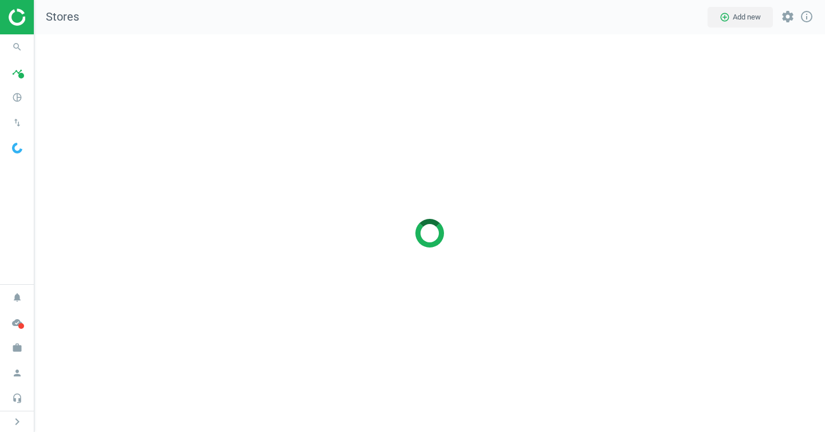
scroll to position [416, 809]
